Goal: Task Accomplishment & Management: Complete application form

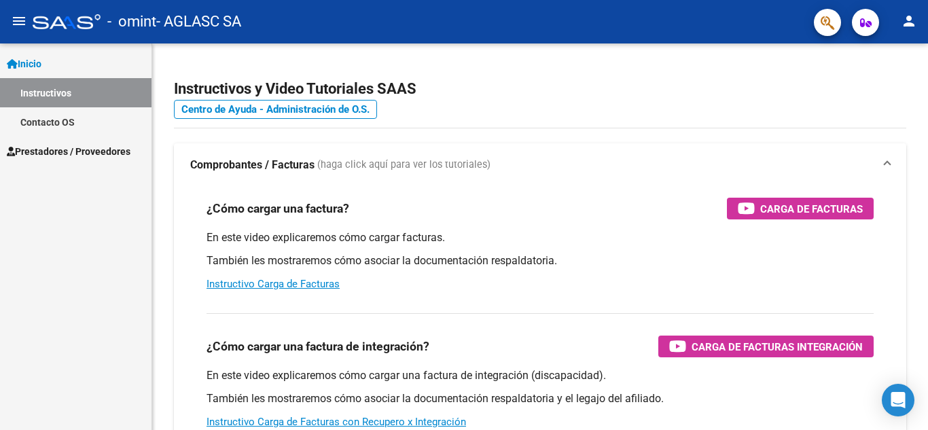
click at [102, 151] on span "Prestadores / Proveedores" at bounding box center [69, 151] width 124 height 15
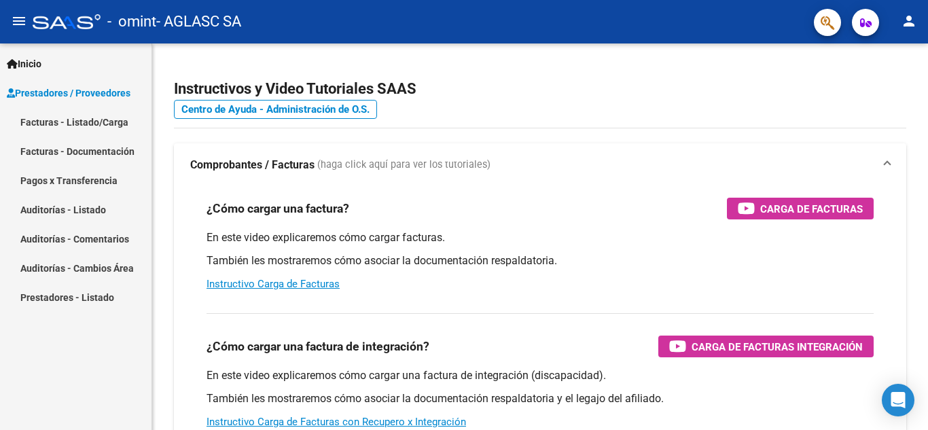
click at [90, 123] on link "Facturas - Listado/Carga" at bounding box center [76, 121] width 152 height 29
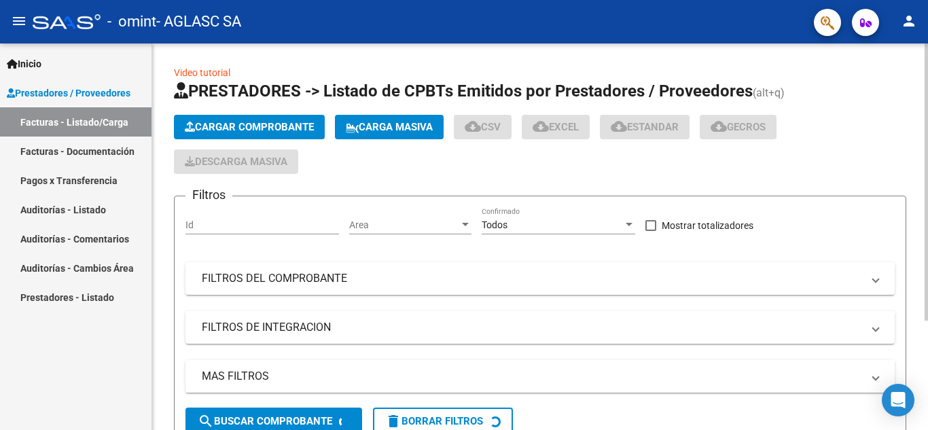
click at [299, 122] on span "Cargar Comprobante" at bounding box center [249, 127] width 129 height 12
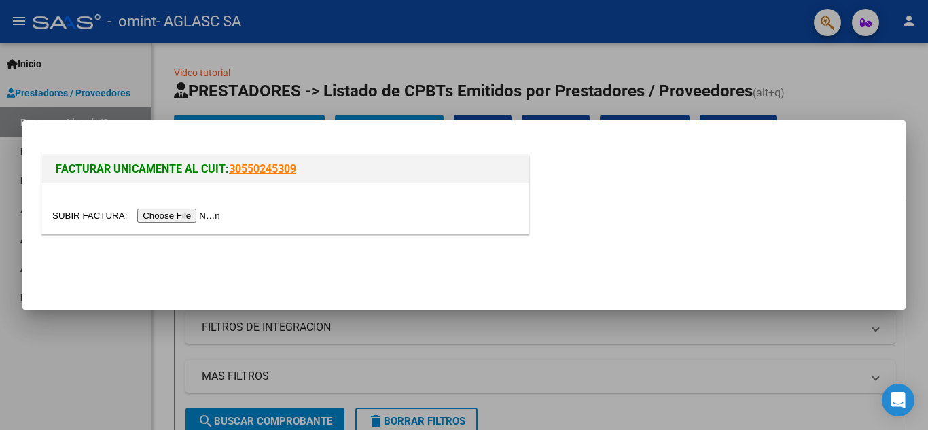
click at [196, 215] on input "file" at bounding box center [138, 216] width 172 height 14
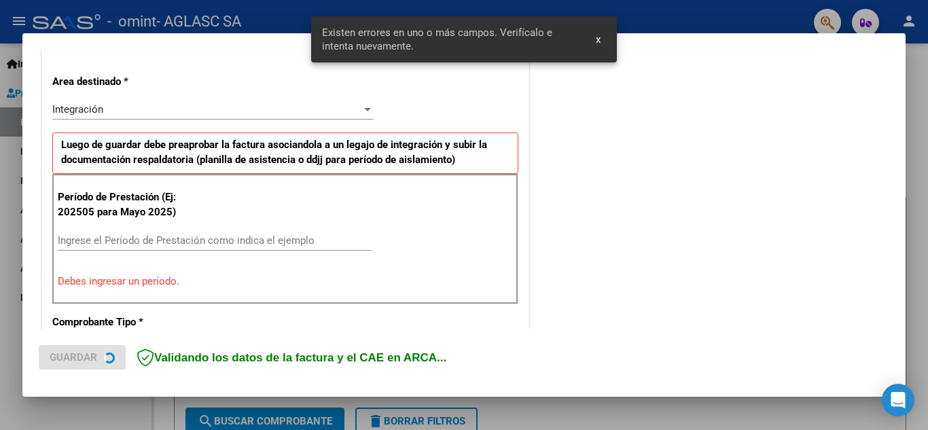
scroll to position [308, 0]
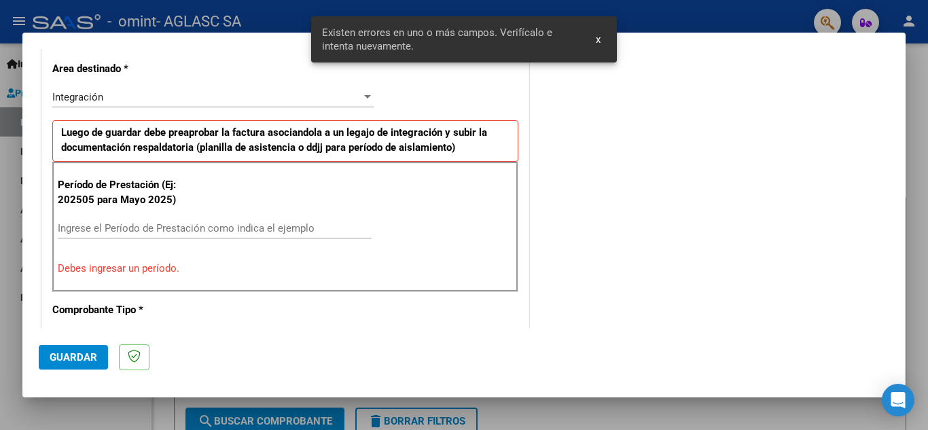
click at [227, 222] on input "Ingrese el Período de Prestación como indica el ejemplo" at bounding box center [215, 228] width 314 height 12
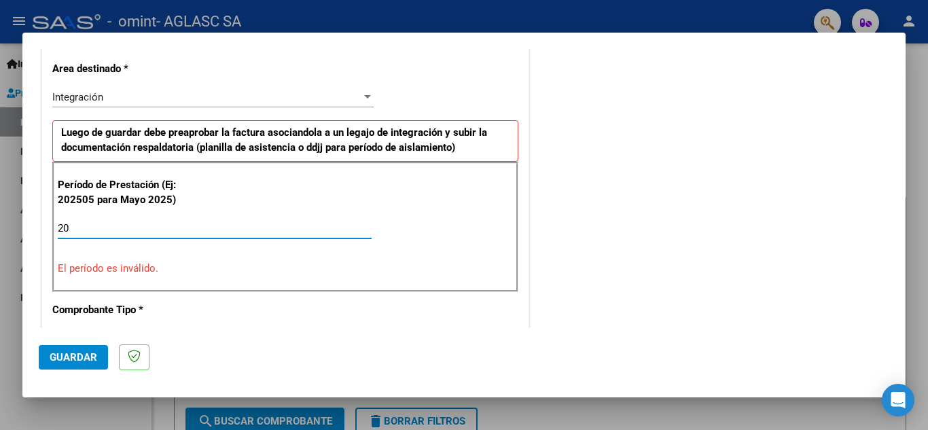
type input "2"
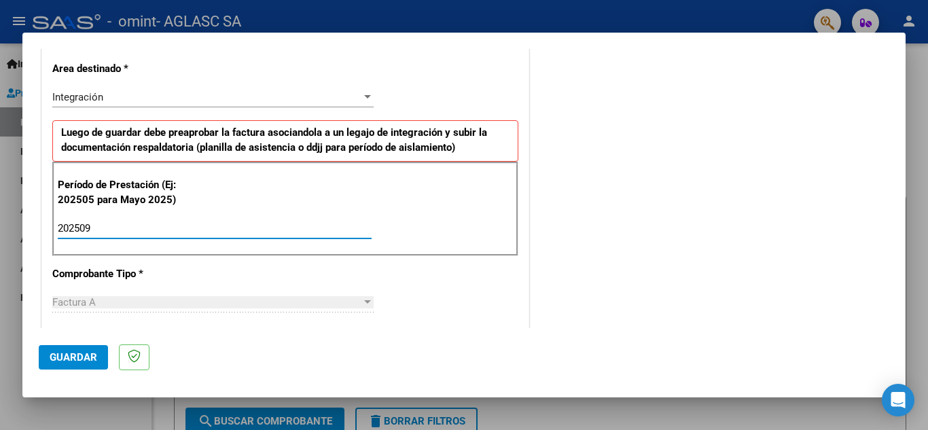
type input "202509"
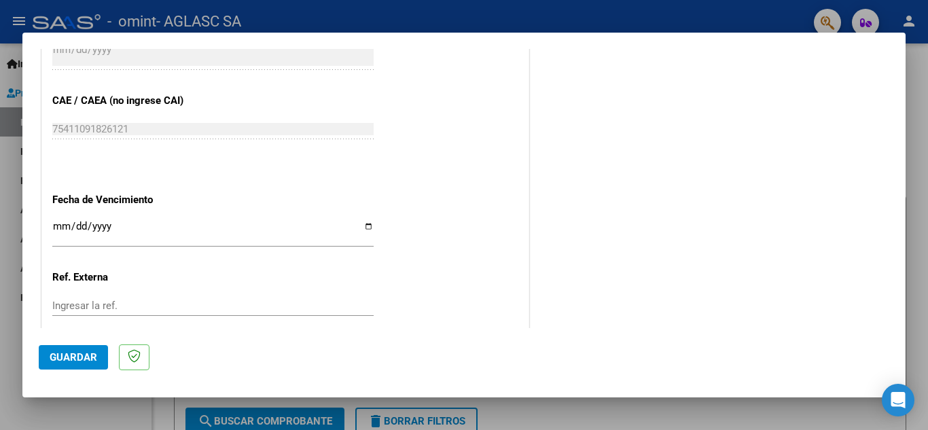
scroll to position [834, 0]
click at [369, 225] on input "Ingresar la fecha" at bounding box center [212, 232] width 321 height 22
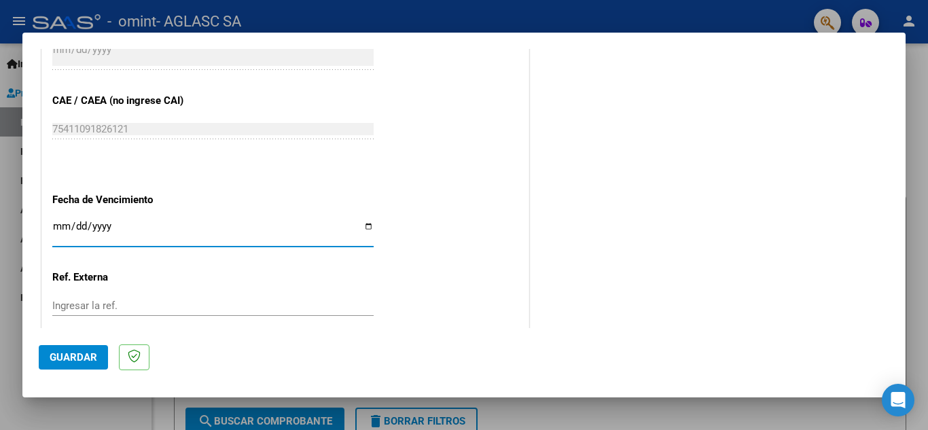
type input "[DATE]"
click at [58, 361] on span "Guardar" at bounding box center [74, 357] width 48 height 12
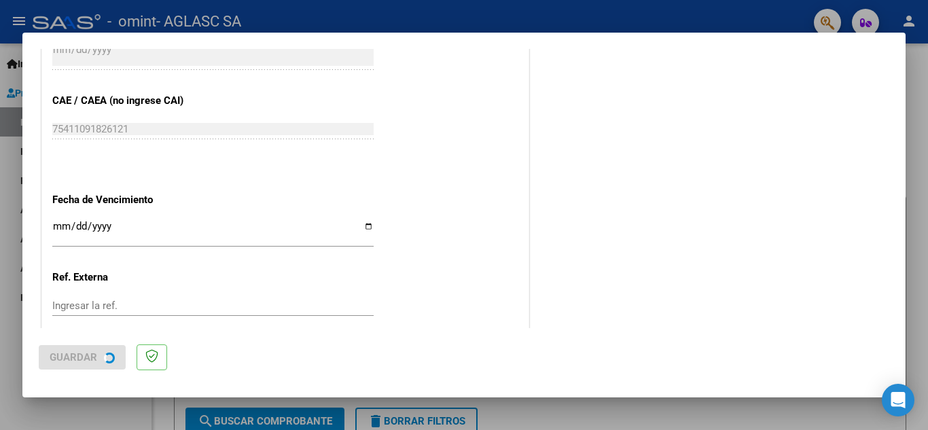
scroll to position [0, 0]
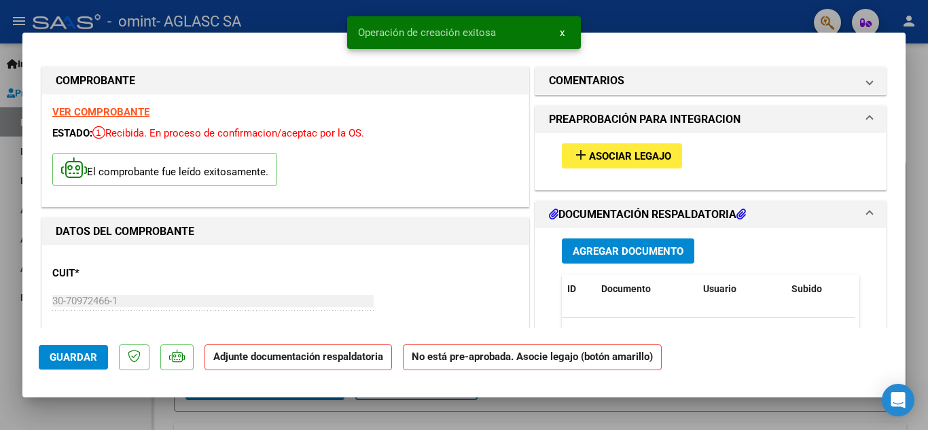
click at [589, 158] on span "Asociar Legajo" at bounding box center [630, 156] width 82 height 12
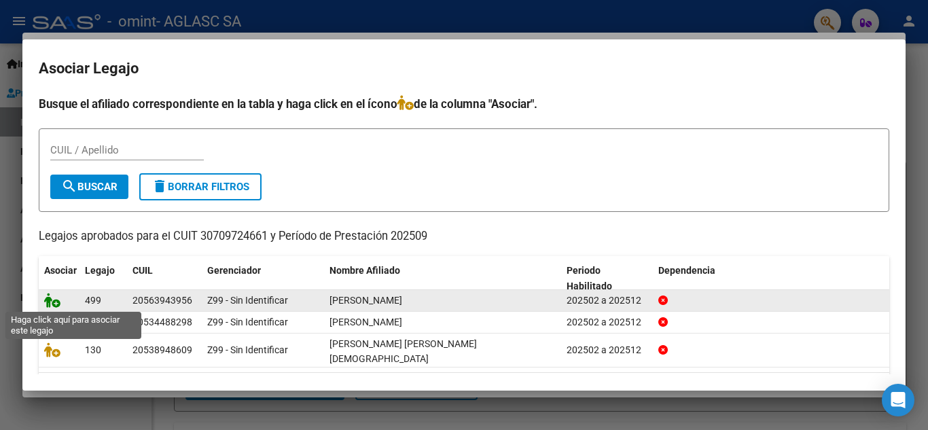
click at [50, 297] on icon at bounding box center [52, 300] width 16 height 15
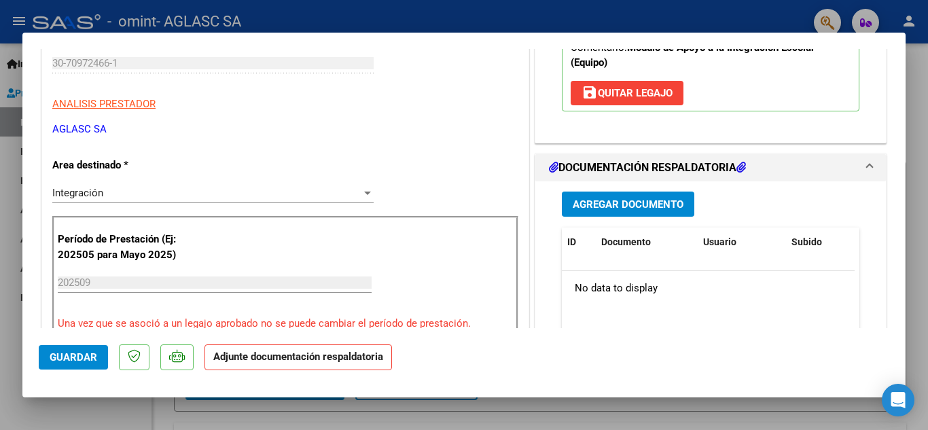
scroll to position [241, 0]
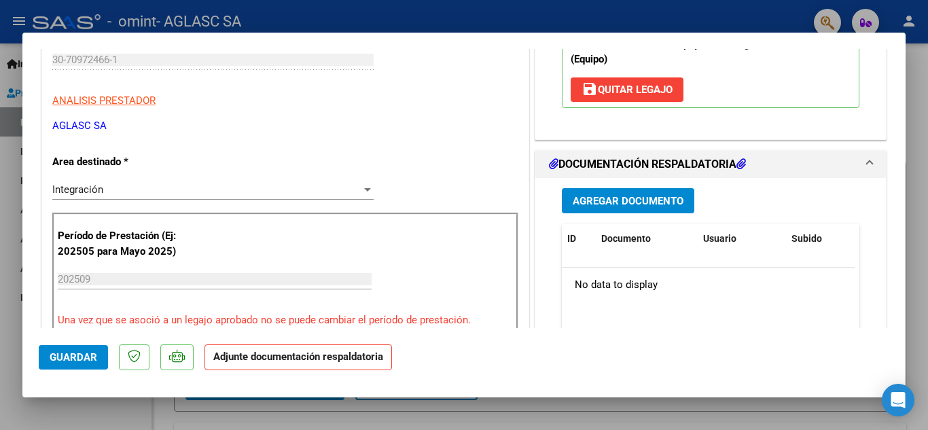
click at [650, 194] on button "Agregar Documento" at bounding box center [628, 200] width 132 height 25
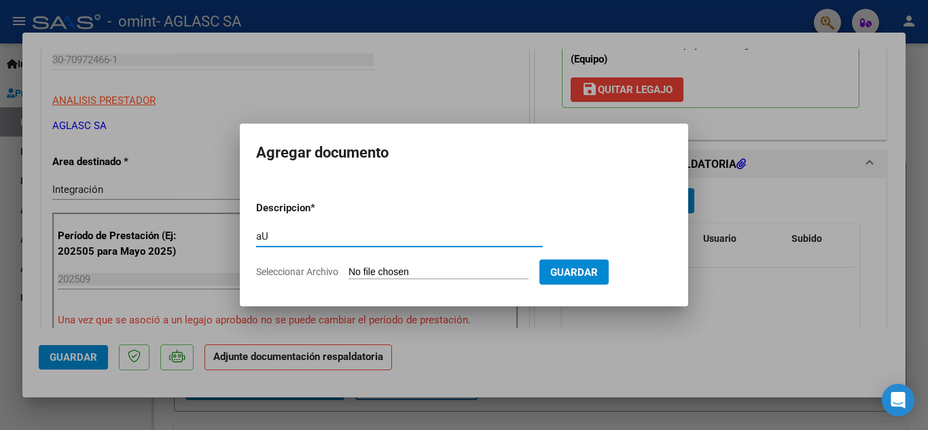
type input "a"
type input "Autorizacion"
click at [289, 272] on span "Seleccionar Archivo" at bounding box center [297, 271] width 82 height 11
click at [349, 272] on input "Seleccionar Archivo" at bounding box center [439, 272] width 180 height 13
type input "C:\fakepath\AUTORIZACION MIRANDA IE 2025.pdf"
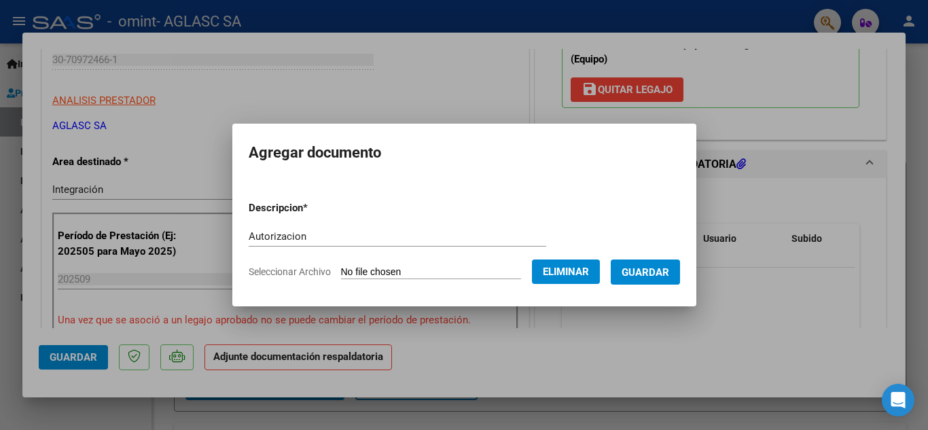
click at [669, 270] on span "Guardar" at bounding box center [646, 272] width 48 height 12
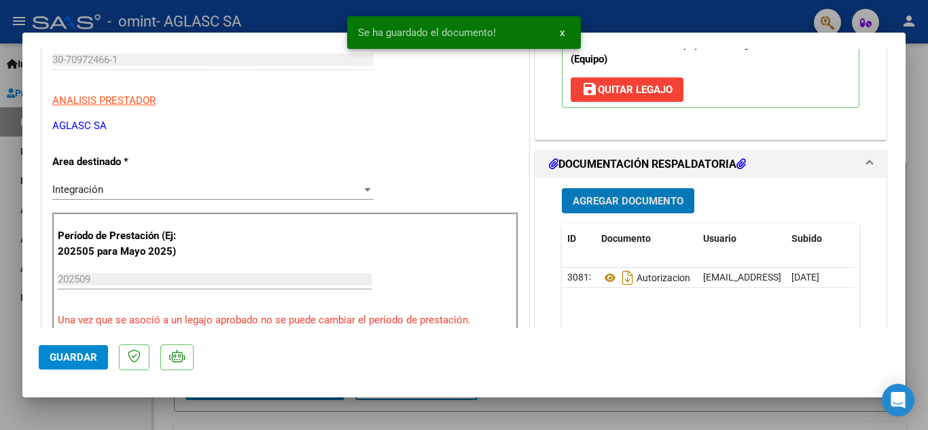
click at [645, 205] on span "Agregar Documento" at bounding box center [628, 201] width 111 height 12
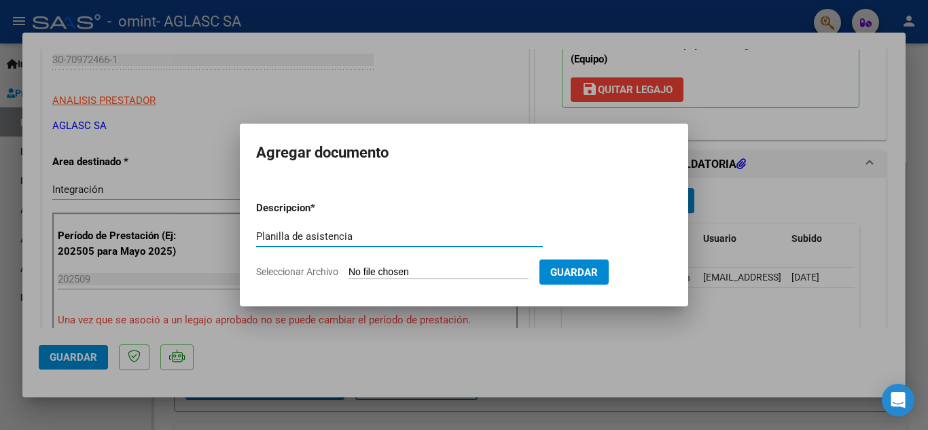
type input "Planilla de asistencia"
click at [326, 271] on span "Seleccionar Archivo" at bounding box center [297, 271] width 82 height 11
click at [349, 271] on input "Seleccionar Archivo" at bounding box center [439, 272] width 180 height 13
type input "C:\fakepath\PLANILLA [PERSON_NAME] [DATE].pdf"
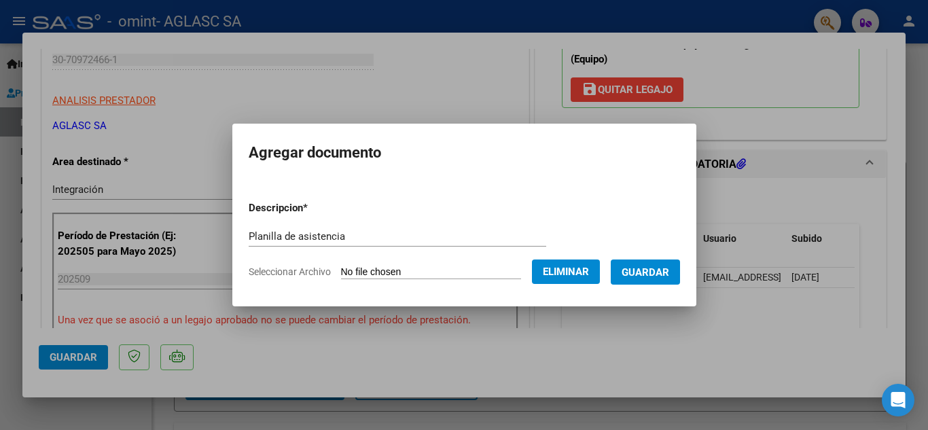
click at [669, 285] on form "Descripcion * Planilla de asistencia Escriba aquí una descripcion Seleccionar A…" at bounding box center [464, 239] width 431 height 99
click at [669, 275] on span "Guardar" at bounding box center [646, 272] width 48 height 12
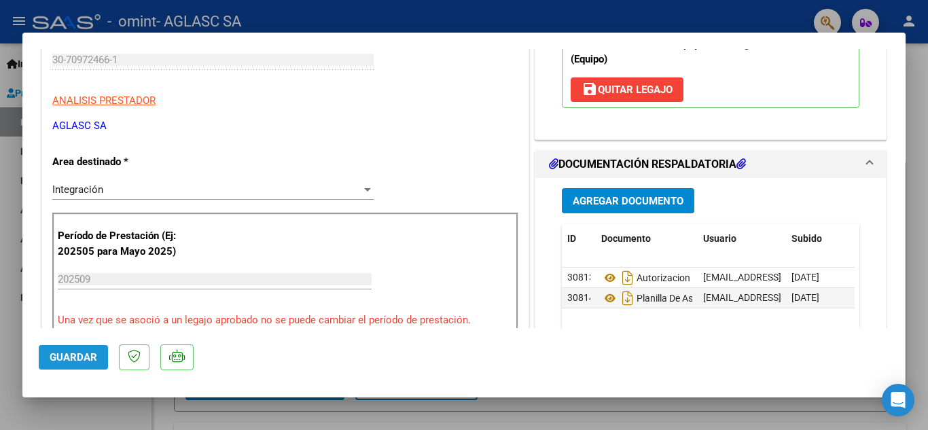
click at [50, 356] on span "Guardar" at bounding box center [74, 357] width 48 height 12
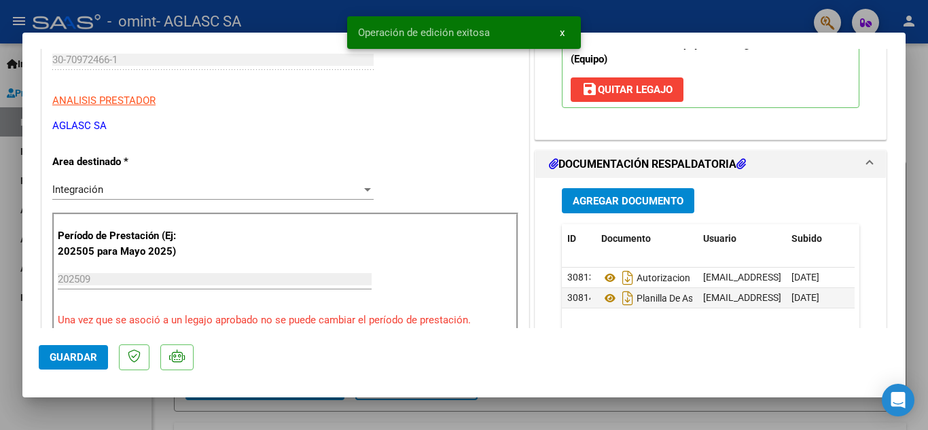
click at [722, 408] on div at bounding box center [464, 215] width 928 height 430
type input "$ 0,00"
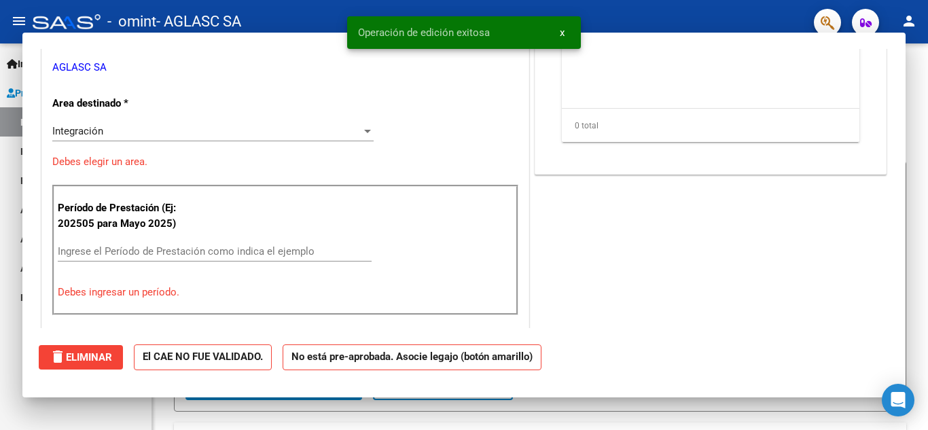
scroll to position [200, 0]
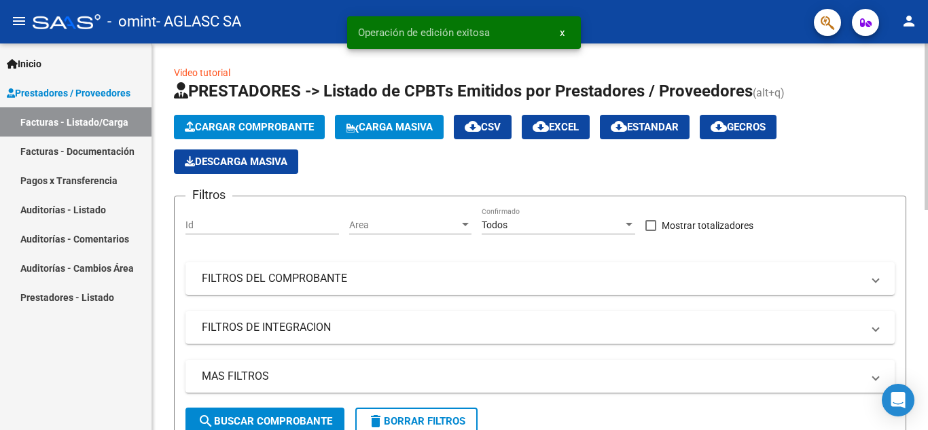
click at [263, 125] on span "Cargar Comprobante" at bounding box center [249, 127] width 129 height 12
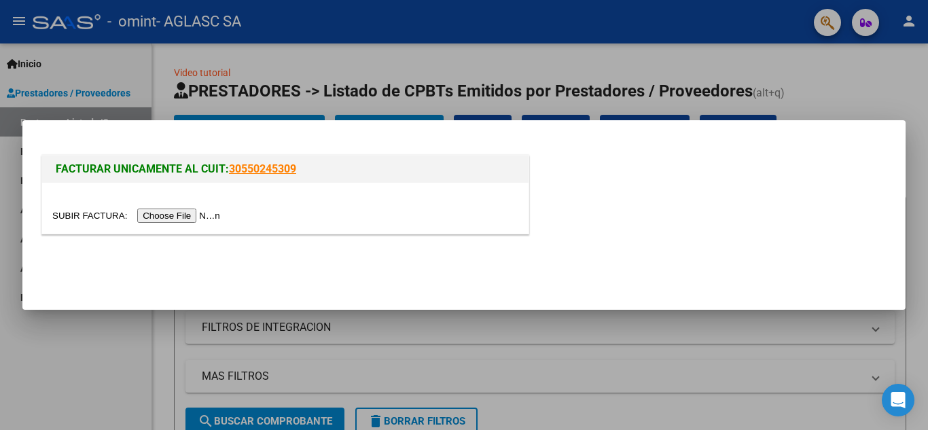
click at [164, 213] on input "file" at bounding box center [138, 216] width 172 height 14
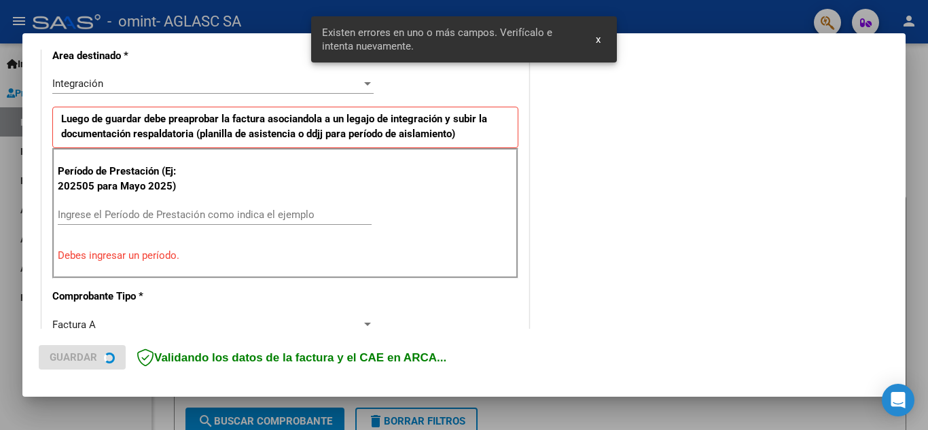
scroll to position [330, 0]
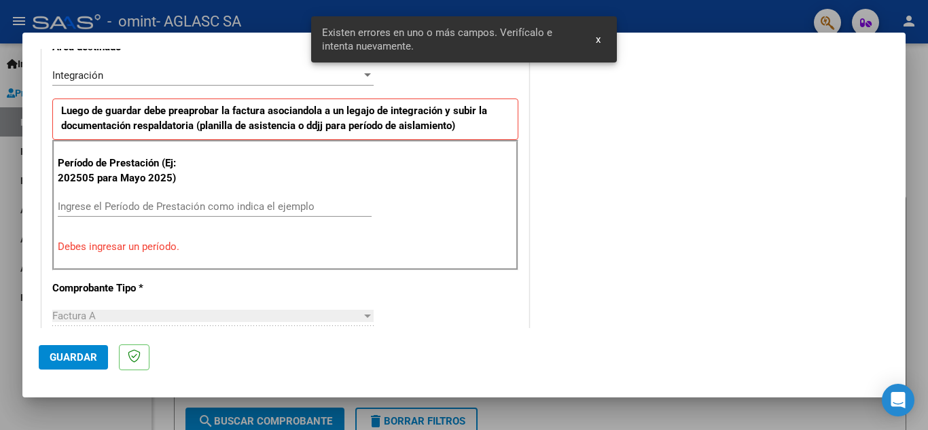
click at [236, 204] on input "Ingrese el Período de Prestación como indica el ejemplo" at bounding box center [215, 206] width 314 height 12
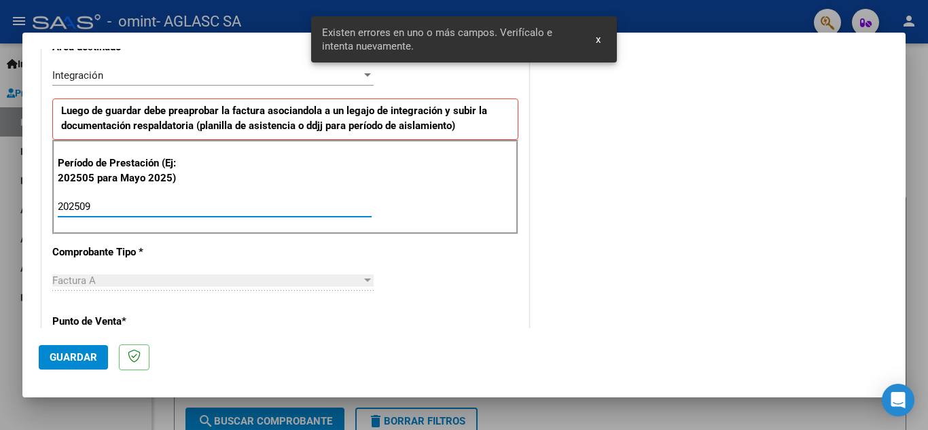
type input "202509"
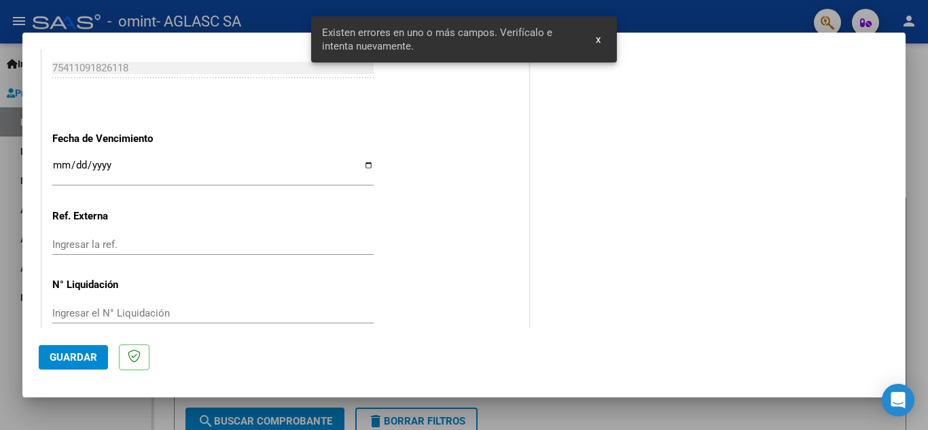
scroll to position [898, 0]
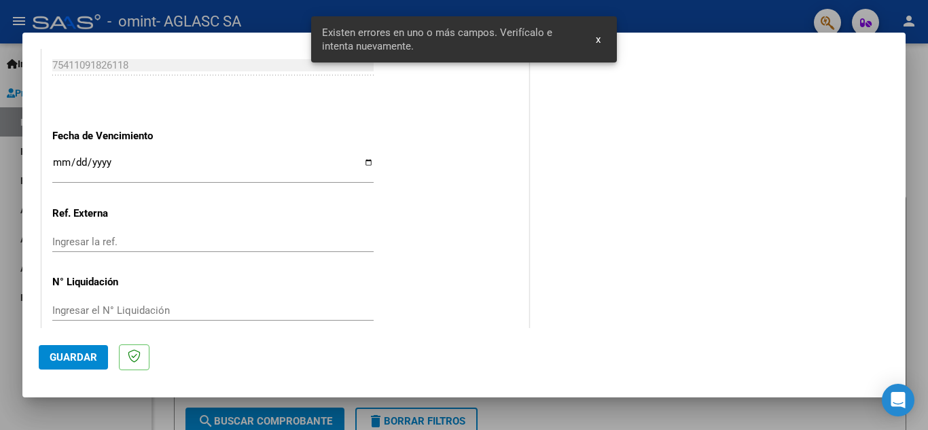
click at [364, 162] on input "Ingresar la fecha" at bounding box center [212, 168] width 321 height 22
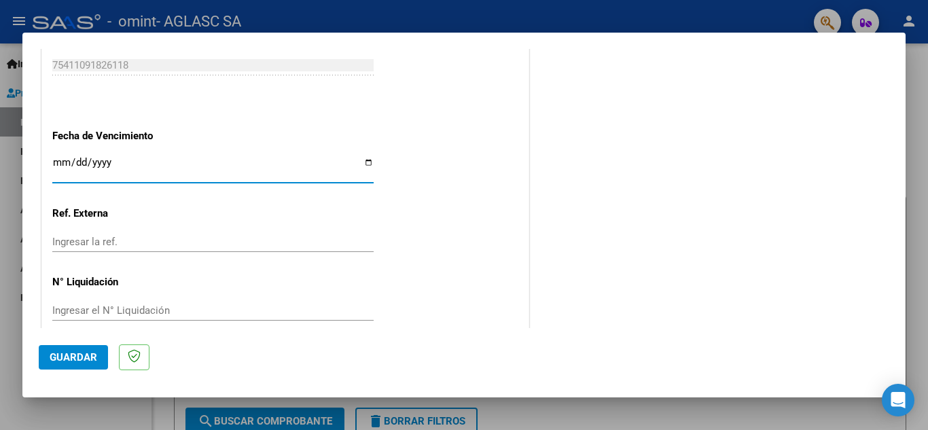
type input "[DATE]"
click at [57, 360] on span "Guardar" at bounding box center [74, 357] width 48 height 12
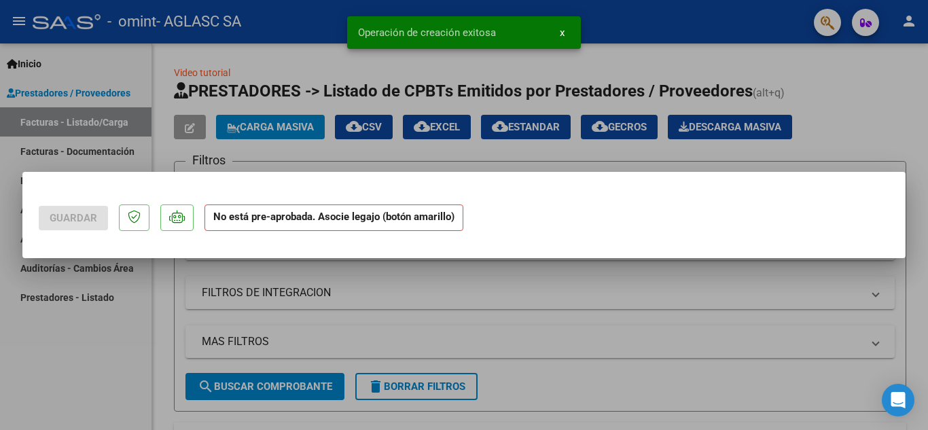
scroll to position [0, 0]
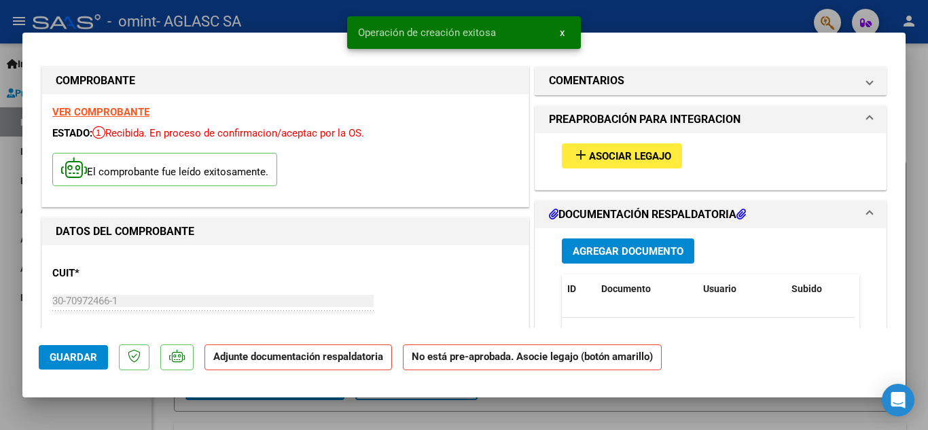
click at [612, 156] on span "Asociar Legajo" at bounding box center [630, 156] width 82 height 12
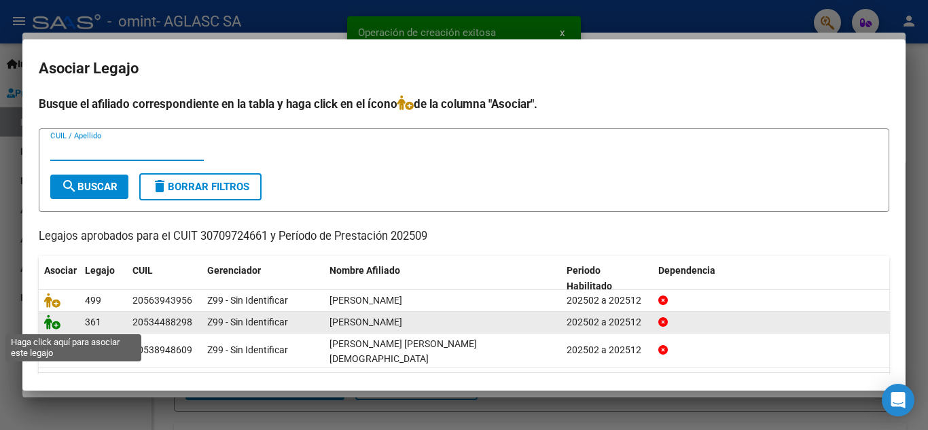
click at [52, 319] on icon at bounding box center [52, 322] width 16 height 15
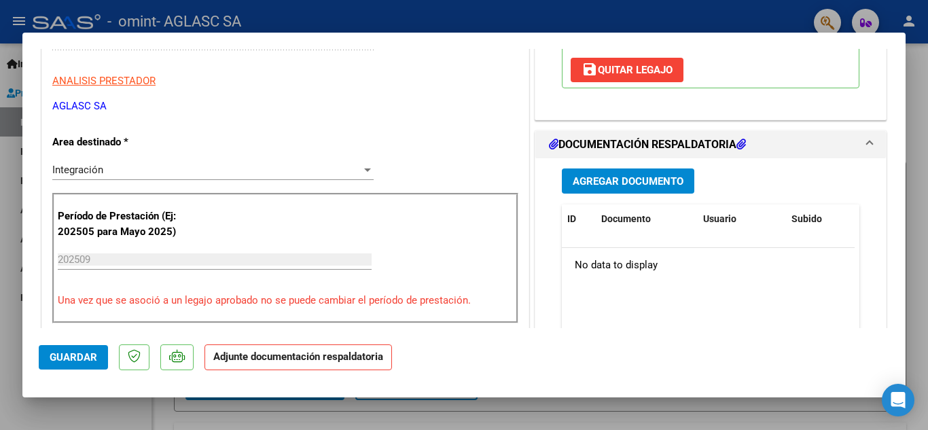
scroll to position [260, 0]
click at [628, 179] on span "Agregar Documento" at bounding box center [628, 182] width 111 height 12
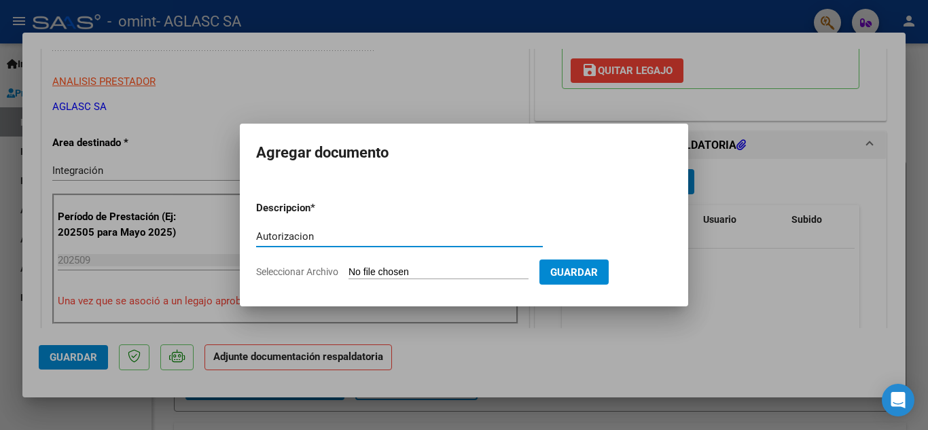
type input "Autorizacion"
click at [308, 273] on span "Seleccionar Archivo" at bounding box center [297, 271] width 82 height 11
click at [349, 273] on input "Seleccionar Archivo" at bounding box center [439, 272] width 180 height 13
type input "C:\fakepath\AUTORIZACION ZARATE IE FEB [DATE].pdf"
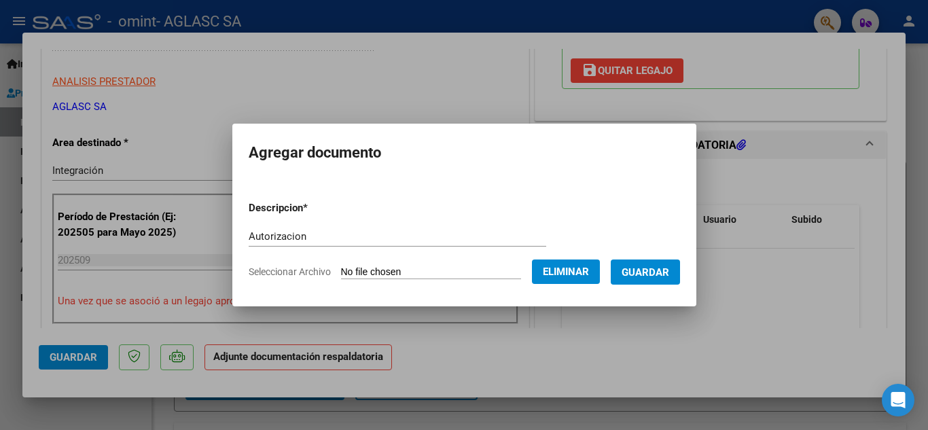
click at [662, 267] on span "Guardar" at bounding box center [646, 272] width 48 height 12
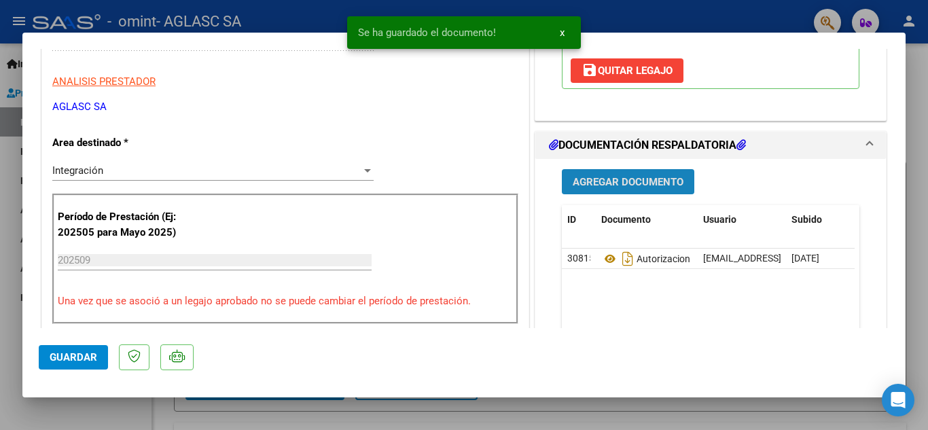
click at [639, 174] on button "Agregar Documento" at bounding box center [628, 181] width 132 height 25
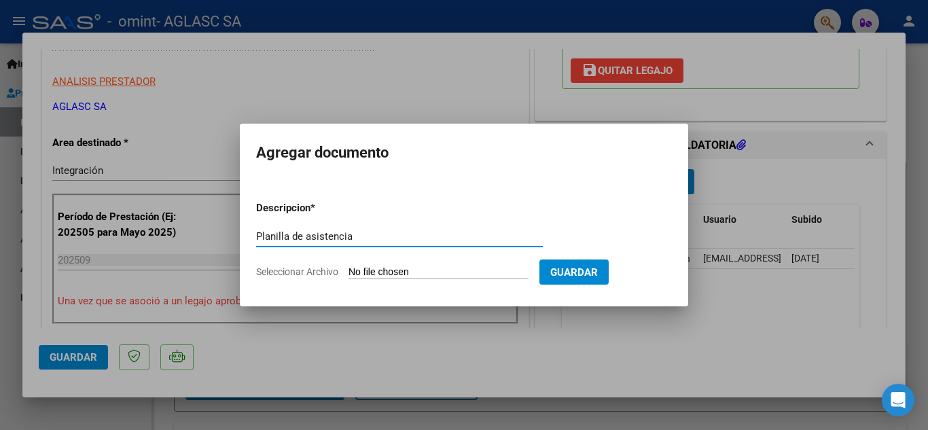
type input "Planilla de asistencia"
click at [275, 275] on span "Seleccionar Archivo" at bounding box center [297, 271] width 82 height 11
click at [349, 275] on input "Seleccionar Archivo" at bounding box center [439, 272] width 180 height 13
type input "C:\fakepath\PLANILLA ZARATE IE [DATE].pdf"
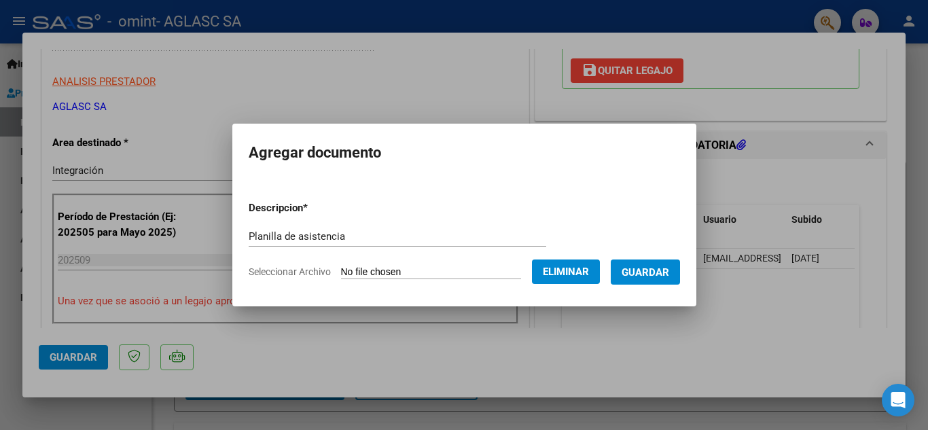
click at [660, 268] on span "Guardar" at bounding box center [646, 272] width 48 height 12
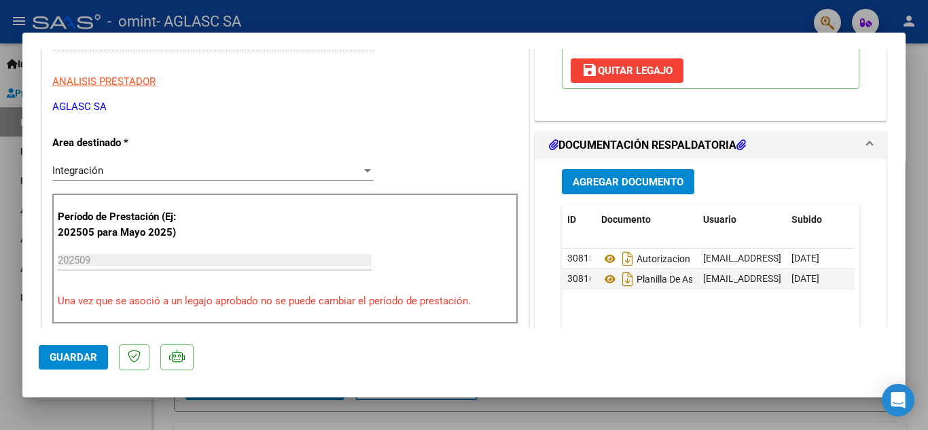
click at [96, 344] on mat-dialog-actions "Guardar" at bounding box center [464, 355] width 851 height 54
click at [84, 353] on span "Guardar" at bounding box center [74, 357] width 48 height 12
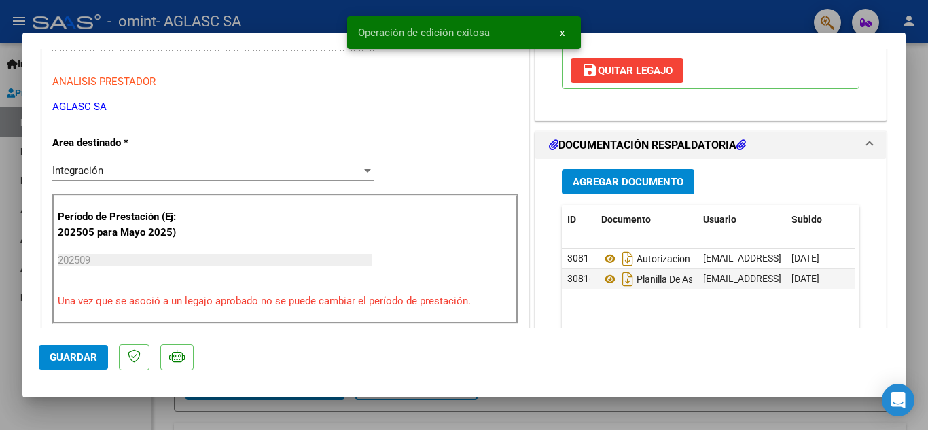
click at [254, 417] on div at bounding box center [464, 215] width 928 height 430
type input "$ 0,00"
